Goal: Task Accomplishment & Management: Manage account settings

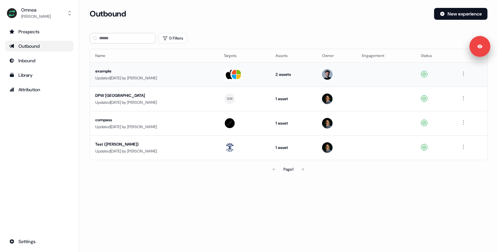
click at [184, 73] on div "example" at bounding box center [154, 71] width 118 height 7
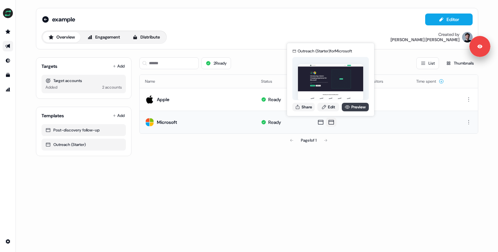
click at [344, 109] on link "Preview" at bounding box center [354, 107] width 27 height 9
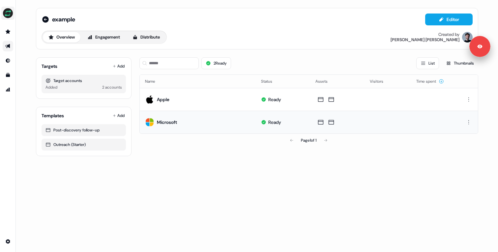
click at [9, 12] on img "side nav menu" at bounding box center [8, 13] width 11 height 11
click at [31, 51] on div "Logout" at bounding box center [34, 55] width 63 height 12
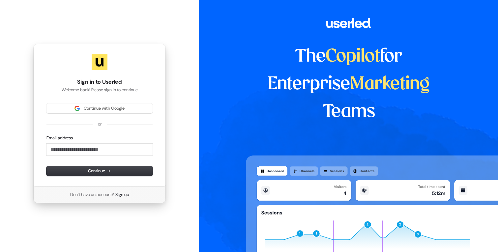
click at [132, 98] on div "Sign in to Userled Welcome back! Please sign in to continue Continue with Googl…" at bounding box center [99, 115] width 132 height 143
click at [122, 106] on span "Continue with Google" at bounding box center [104, 108] width 41 height 6
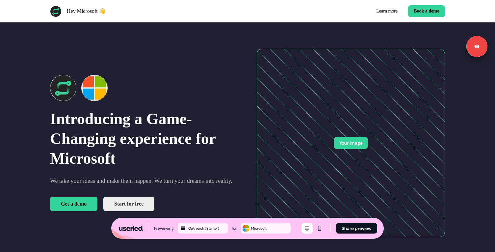
scroll to position [356, 0]
